Goal: Information Seeking & Learning: Learn about a topic

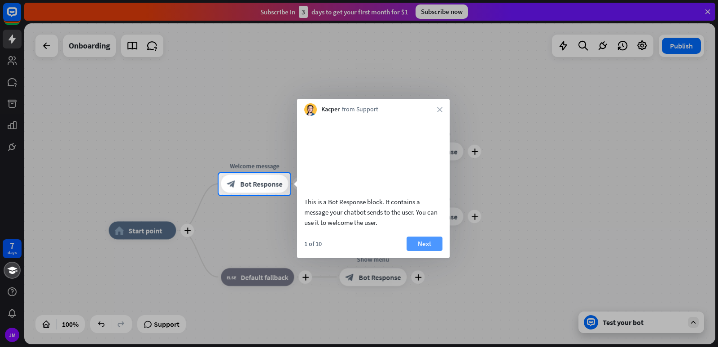
click at [420, 251] on button "Next" at bounding box center [425, 244] width 36 height 14
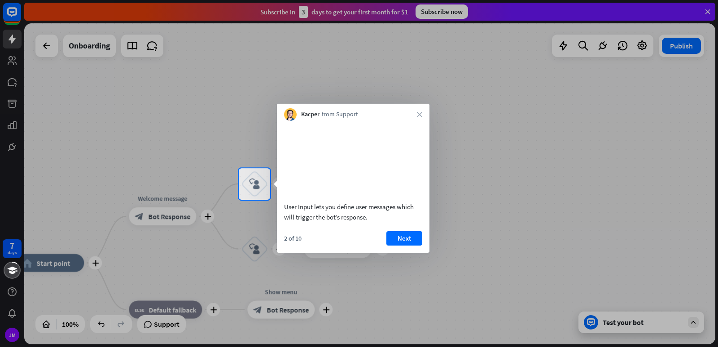
click at [420, 246] on button "Next" at bounding box center [405, 238] width 36 height 14
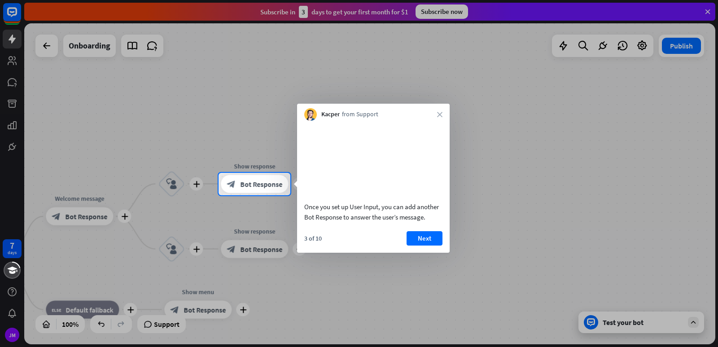
click at [420, 246] on button "Next" at bounding box center [425, 238] width 36 height 14
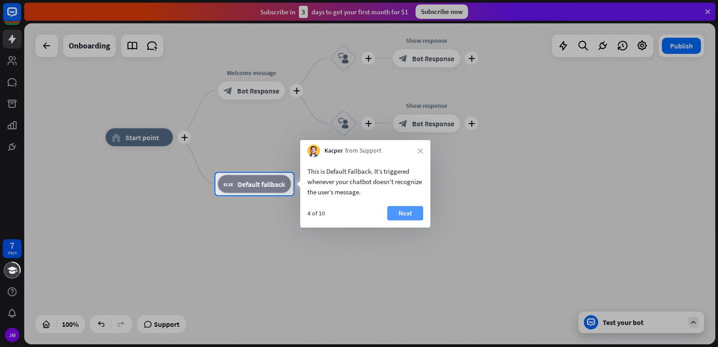
click at [403, 211] on button "Next" at bounding box center [405, 213] width 36 height 14
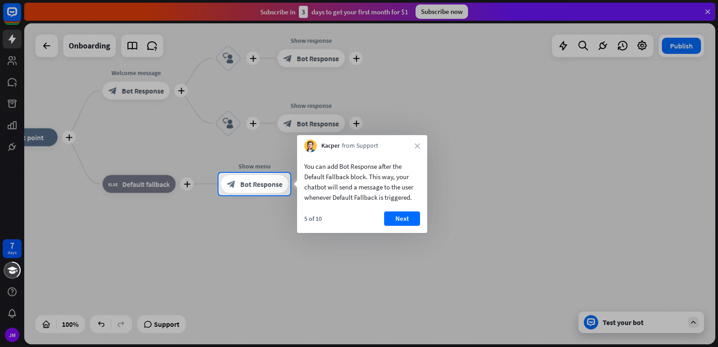
click at [403, 211] on button "Next" at bounding box center [402, 218] width 36 height 14
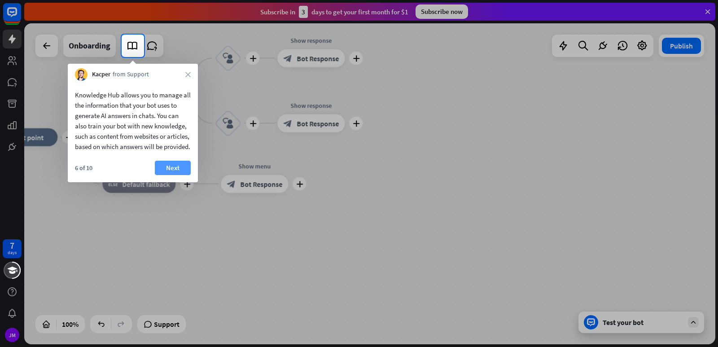
click at [168, 175] on button "Next" at bounding box center [173, 168] width 36 height 14
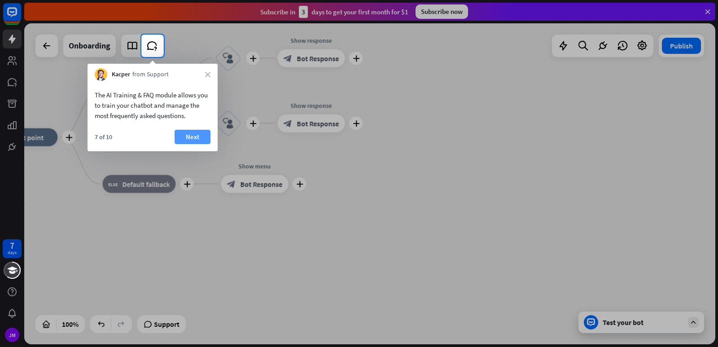
click at [182, 139] on button "Next" at bounding box center [193, 137] width 36 height 14
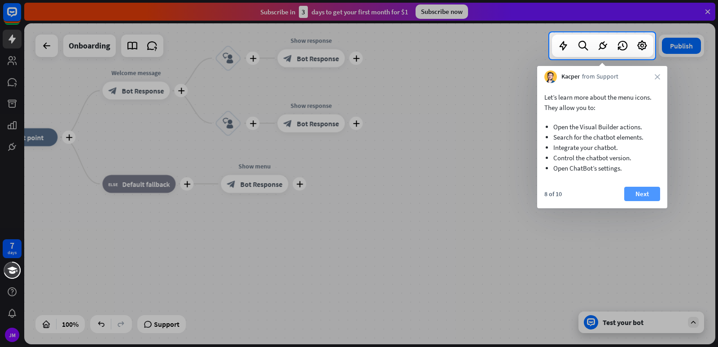
click at [651, 194] on button "Next" at bounding box center [643, 194] width 36 height 14
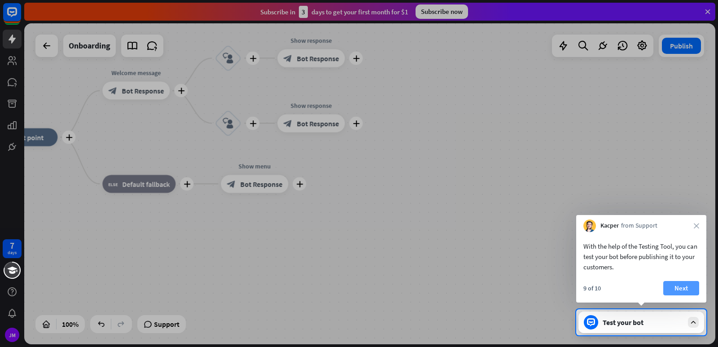
click at [680, 292] on button "Next" at bounding box center [682, 288] width 36 height 14
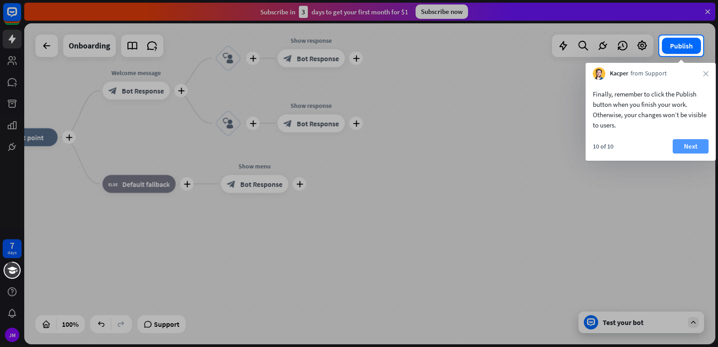
click at [691, 149] on button "Next" at bounding box center [691, 146] width 36 height 14
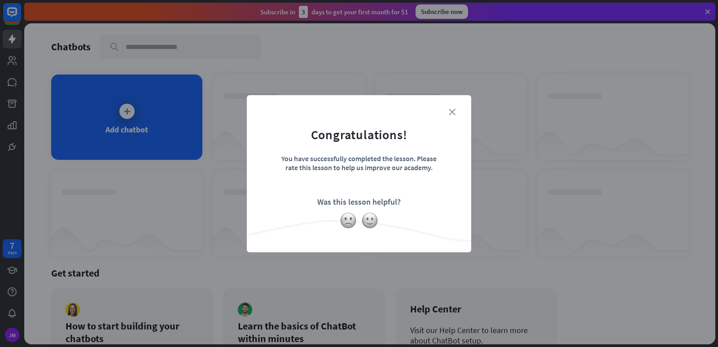
click at [452, 112] on icon "close" at bounding box center [452, 112] width 7 height 7
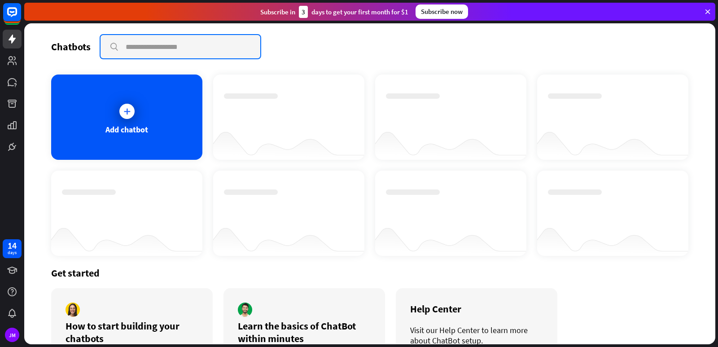
click at [132, 48] on input "text" at bounding box center [181, 46] width 160 height 23
type input "***"
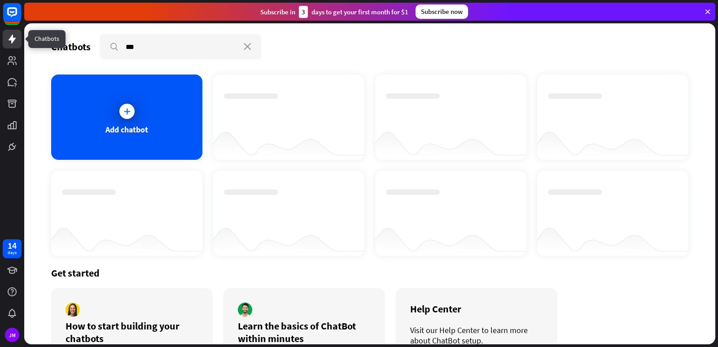
click at [13, 40] on icon at bounding box center [12, 39] width 7 height 9
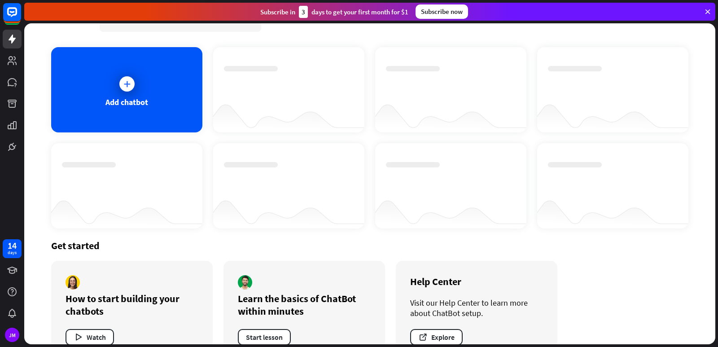
scroll to position [53, 0]
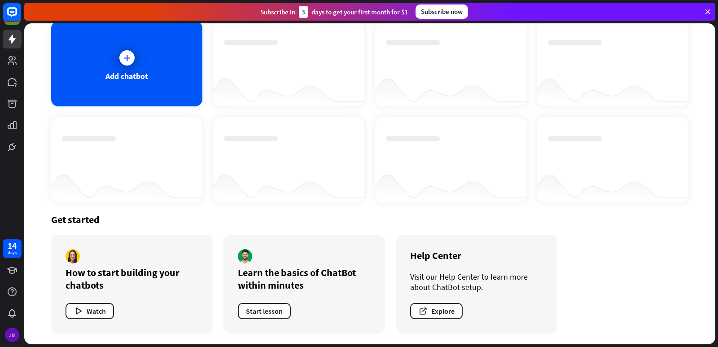
click at [9, 336] on div "JM" at bounding box center [12, 335] width 14 height 14
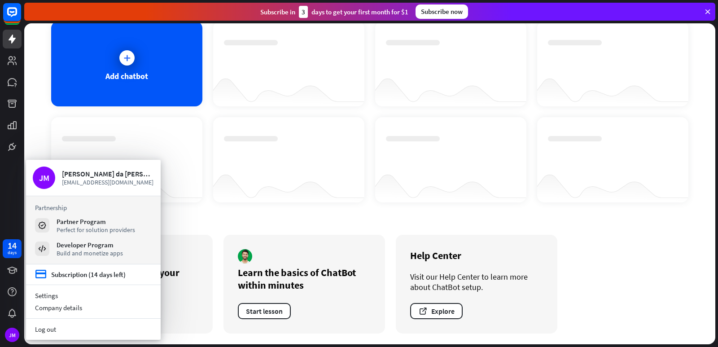
click at [210, 165] on div "Add chatbot" at bounding box center [370, 111] width 638 height 181
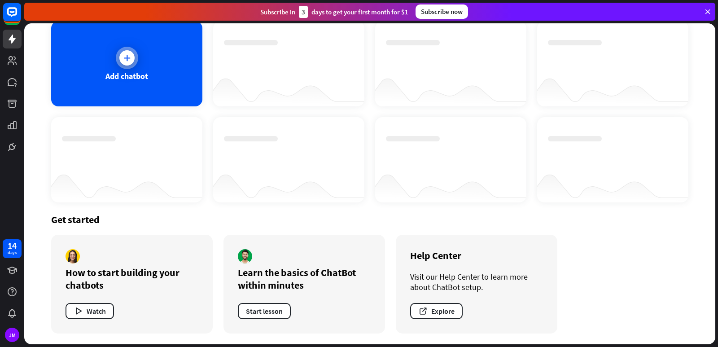
click at [124, 58] on icon at bounding box center [127, 57] width 9 height 9
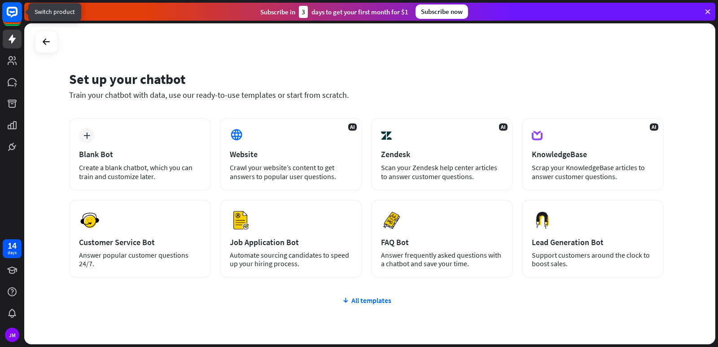
click at [13, 10] on rect at bounding box center [12, 12] width 20 height 20
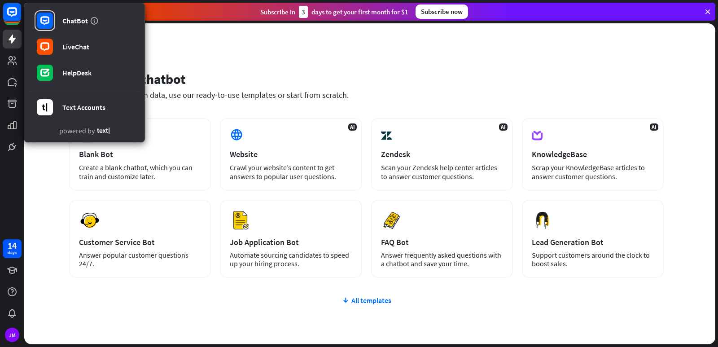
click at [100, 132] on icon at bounding box center [103, 131] width 13 height 6
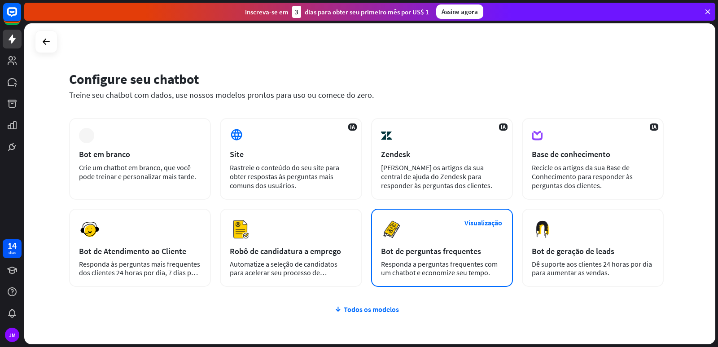
click at [452, 220] on div "Visualização Bot de perguntas frequentes Responda a perguntas frequentes com um…" at bounding box center [442, 248] width 142 height 78
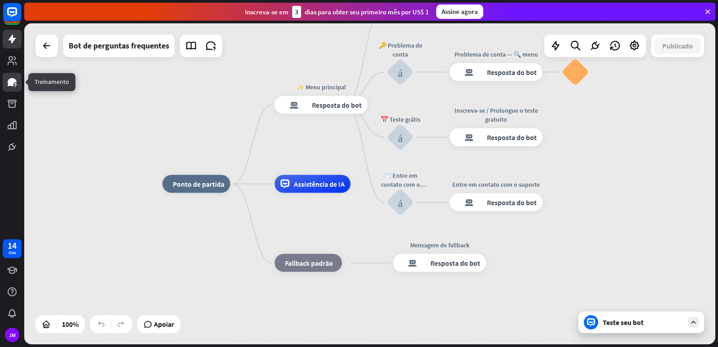
click at [13, 79] on icon at bounding box center [12, 82] width 9 height 8
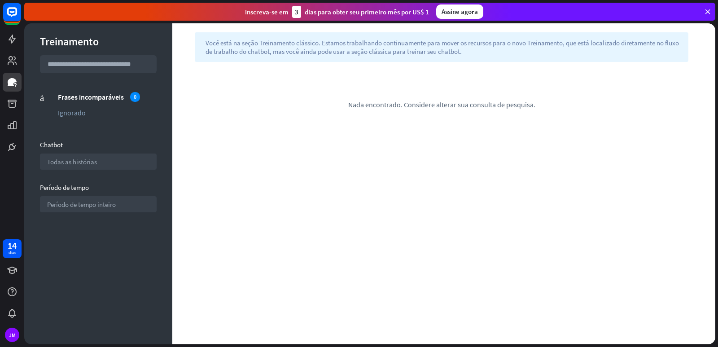
click at [421, 48] on font "Você está na seção Treinamento clássico. Estamos trabalhando continuamente para…" at bounding box center [443, 47] width 474 height 17
click at [373, 108] on font "Nada encontrado. Considere alterar sua consulta de pesquisa." at bounding box center [441, 104] width 187 height 9
click at [112, 64] on input "text" at bounding box center [98, 64] width 117 height 18
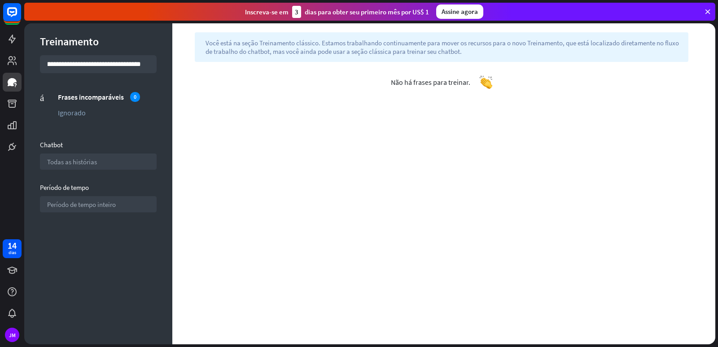
scroll to position [0, 20]
drag, startPoint x: 145, startPoint y: 63, endPoint x: 36, endPoint y: 57, distance: 108.8
click at [36, 57] on div "**********" at bounding box center [98, 183] width 148 height 321
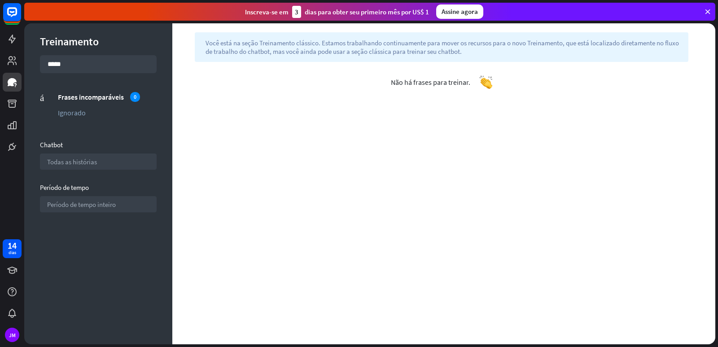
type input "*****"
click at [96, 118] on section "frases_incomparáveis Frases incomparáveis 0 ignorado Ignorado" at bounding box center [98, 106] width 117 height 31
click at [11, 38] on icon at bounding box center [12, 39] width 7 height 9
